Goal: Task Accomplishment & Management: Complete application form

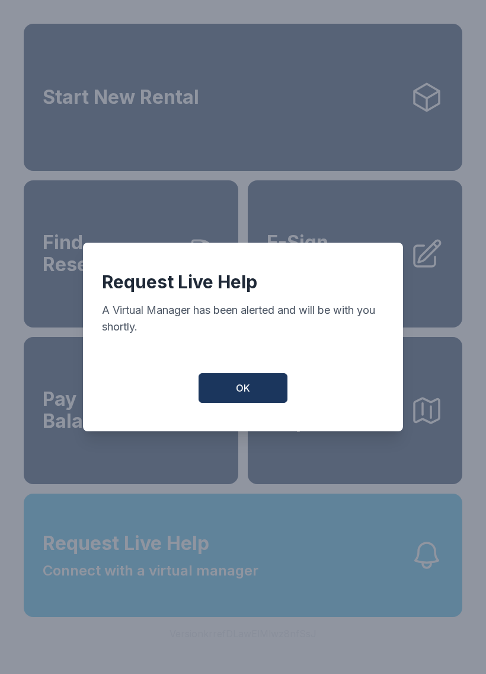
click at [256, 392] on button "OK" at bounding box center [243, 388] width 89 height 30
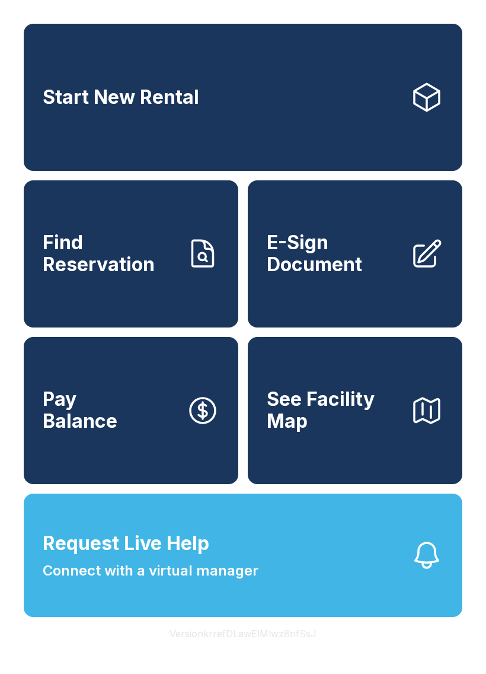
click at [361, 591] on button "Request Live Help Connect with a virtual manager" at bounding box center [243, 554] width 439 height 123
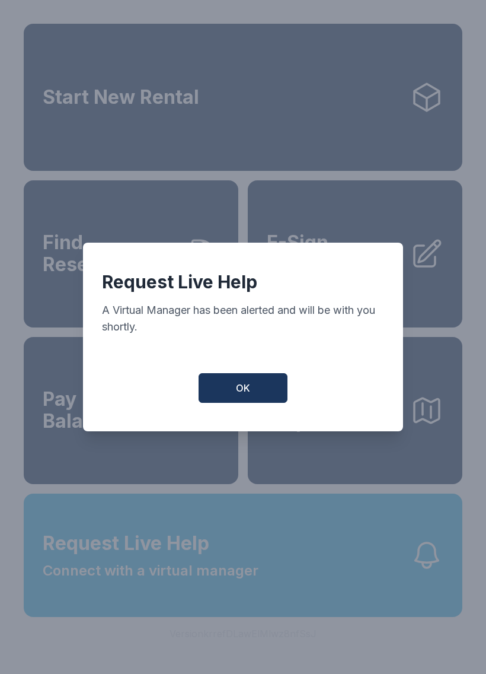
click at [259, 390] on button "OK" at bounding box center [243, 388] width 89 height 30
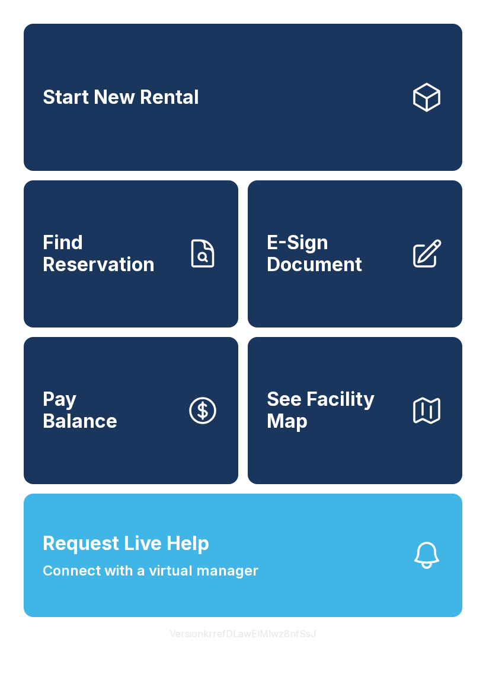
click at [355, 557] on button "Request Live Help Connect with a virtual manager" at bounding box center [243, 554] width 439 height 123
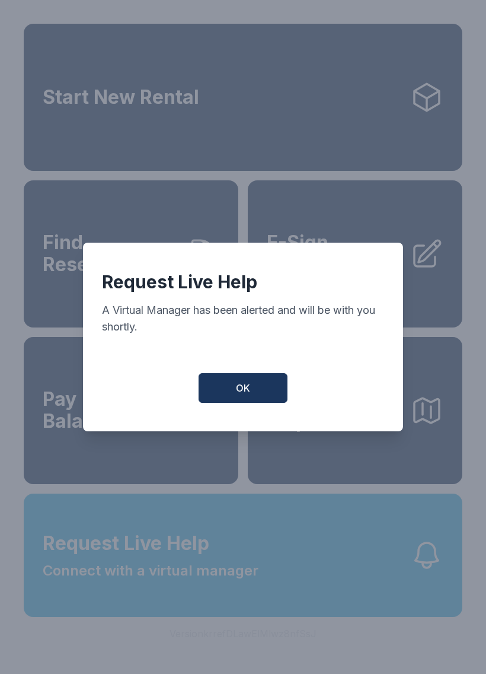
click at [249, 389] on span "OK" at bounding box center [243, 388] width 14 height 14
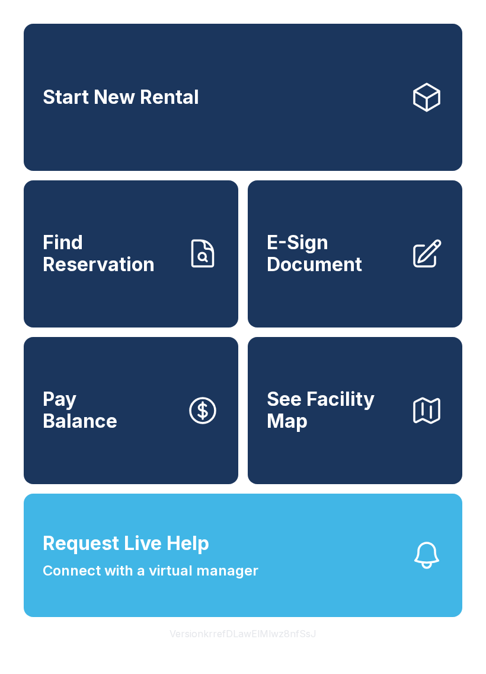
click at [301, 602] on button "Request Live Help Connect with a virtual manager" at bounding box center [243, 554] width 439 height 123
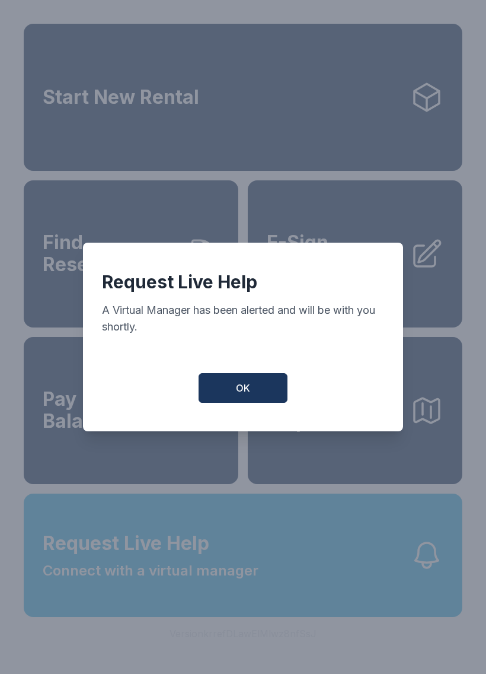
click at [245, 386] on button "OK" at bounding box center [243, 388] width 89 height 30
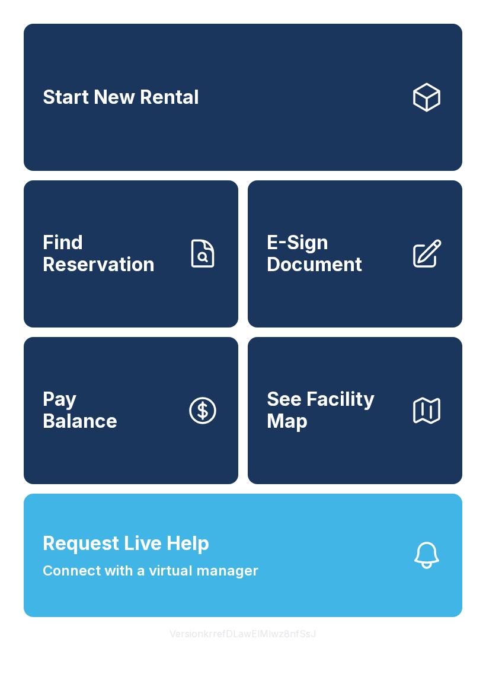
click at [377, 275] on span "E-Sign Document" at bounding box center [334, 253] width 134 height 43
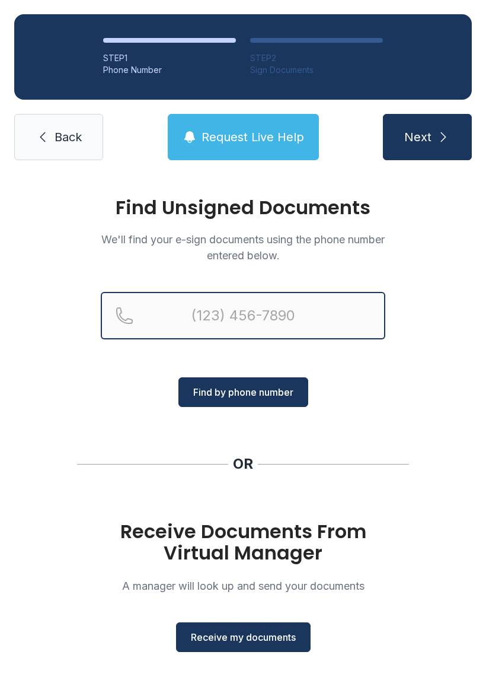
click at [182, 325] on input "Reservation phone number" at bounding box center [243, 315] width 285 height 47
type input "[PHONE_NUMBER]"
click at [427, 137] on button "Next" at bounding box center [427, 137] width 89 height 46
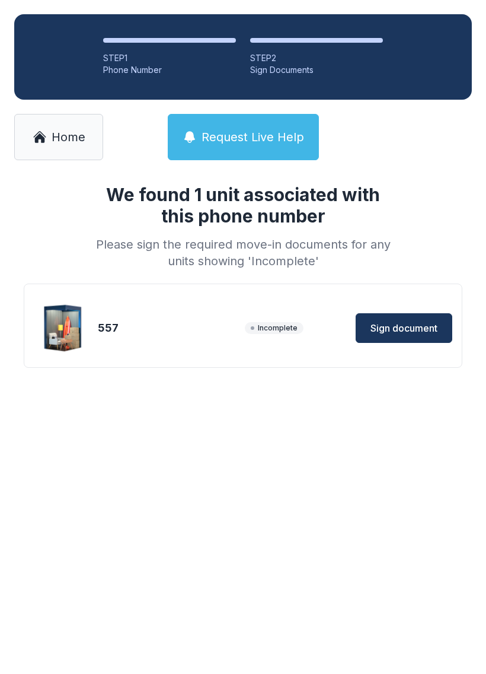
click at [90, 317] on img at bounding box center [63, 327] width 57 height 57
click at [66, 330] on img at bounding box center [63, 327] width 57 height 57
click at [409, 326] on span "Sign document" at bounding box center [404, 328] width 67 height 14
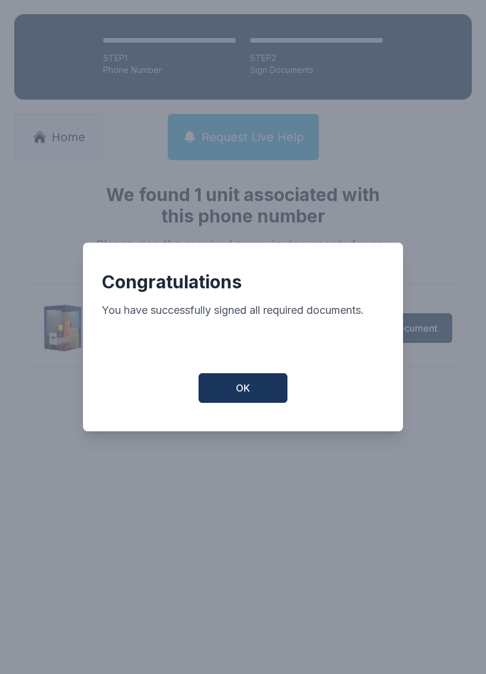
click at [253, 387] on button "OK" at bounding box center [243, 388] width 89 height 30
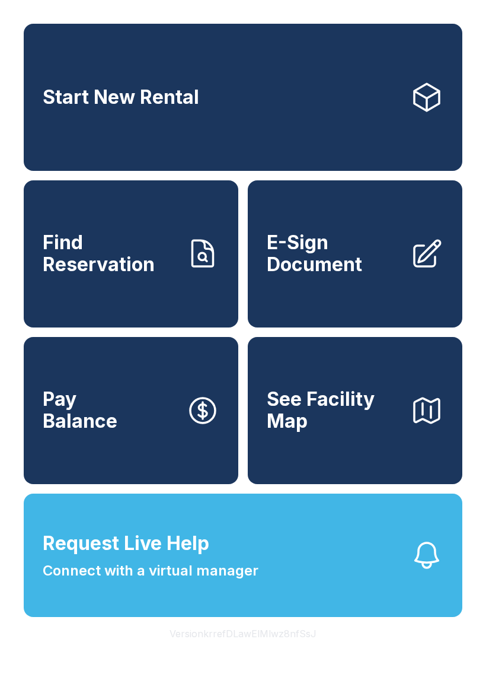
click at [253, 387] on button "See Facility Map" at bounding box center [355, 410] width 215 height 147
